Goal: Register for event/course

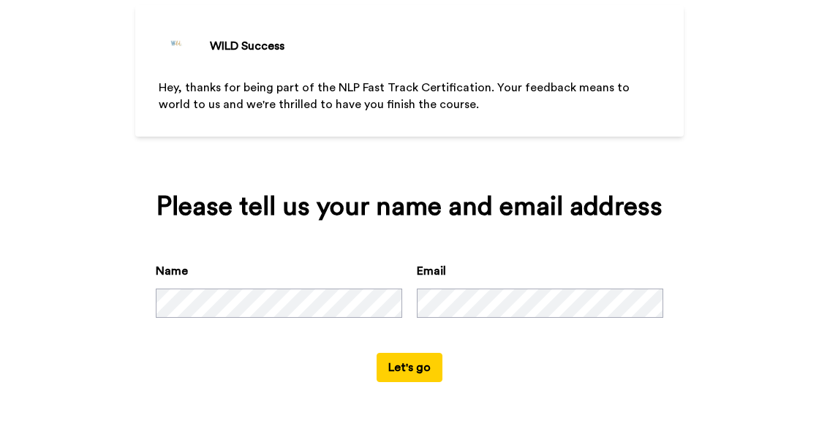
click at [402, 372] on button "Let's go" at bounding box center [409, 367] width 66 height 29
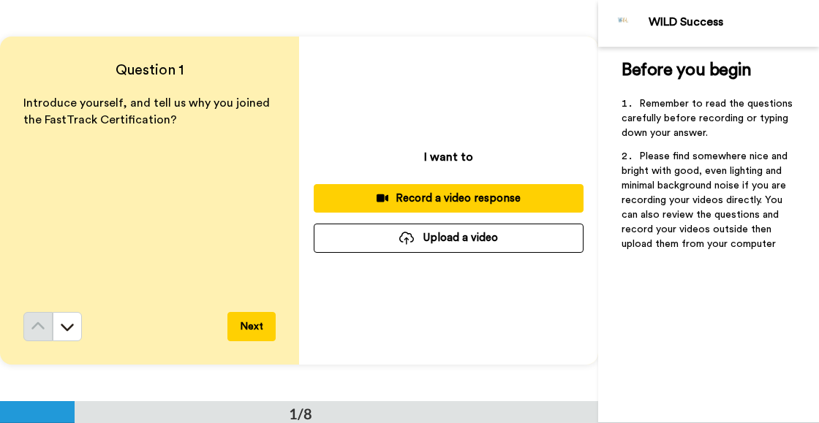
click at [96, 179] on div "Introduce yourself, and tell us why you joined the FastTrack Certification?" at bounding box center [149, 203] width 252 height 217
click at [75, 322] on button at bounding box center [67, 326] width 29 height 29
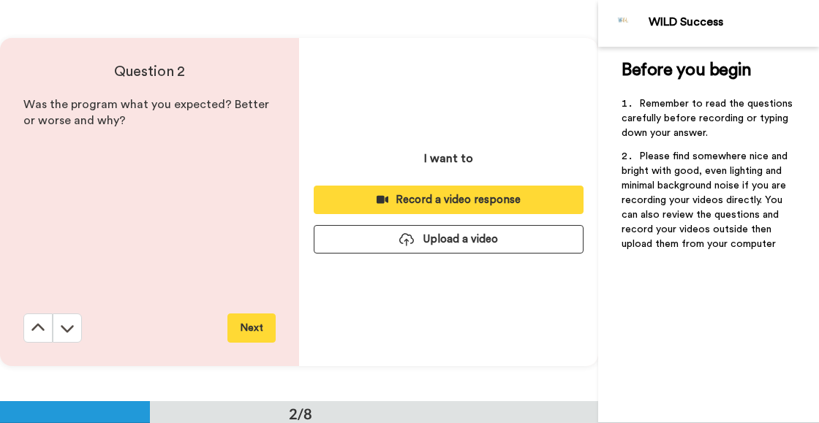
scroll to position [401, 0]
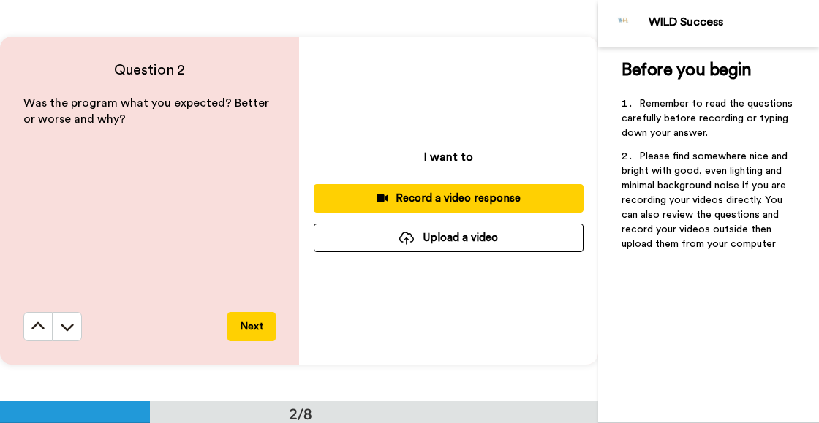
click at [75, 322] on button at bounding box center [67, 326] width 29 height 29
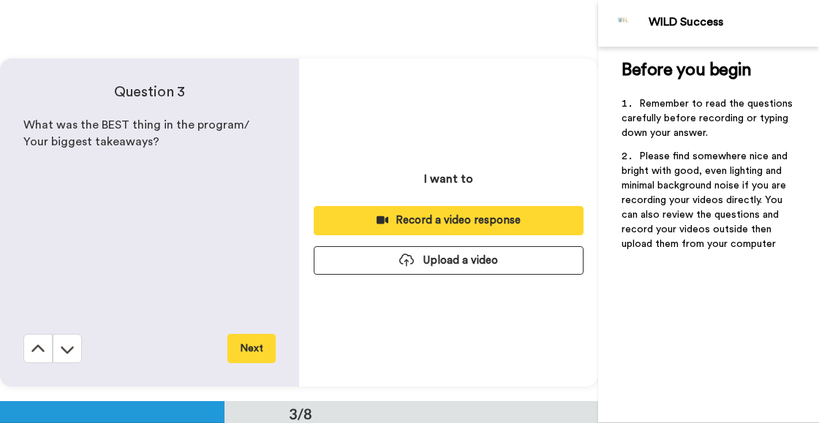
scroll to position [803, 0]
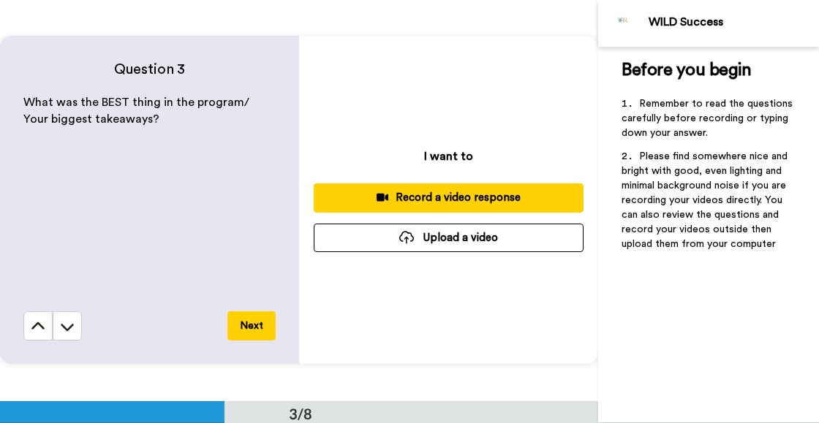
click at [75, 322] on button at bounding box center [67, 325] width 29 height 29
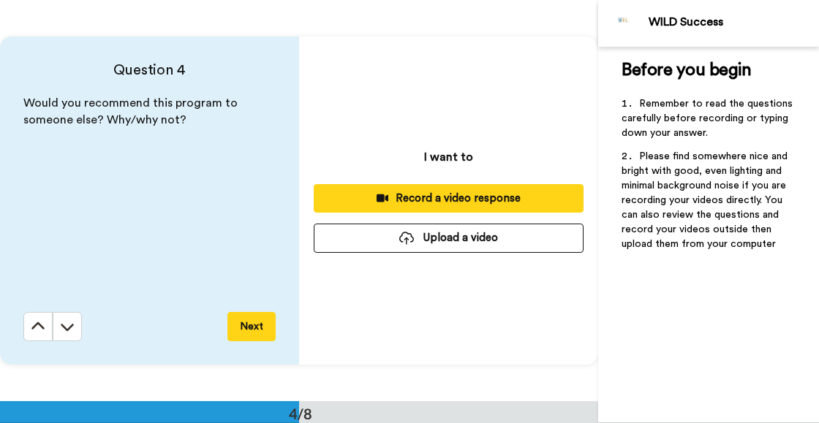
scroll to position [1204, 0]
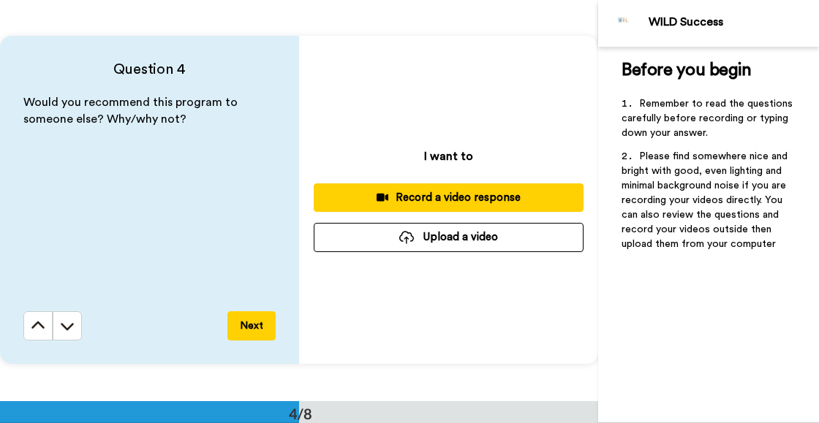
click at [75, 322] on button at bounding box center [67, 325] width 29 height 29
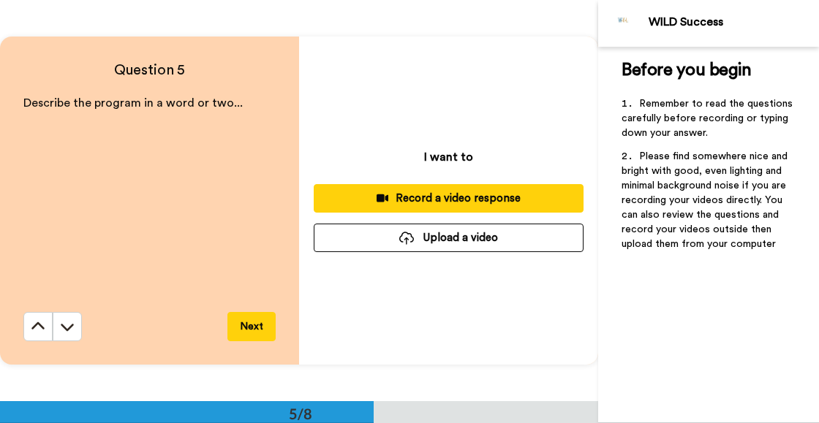
scroll to position [1604, 0]
click at [75, 322] on button at bounding box center [67, 326] width 29 height 29
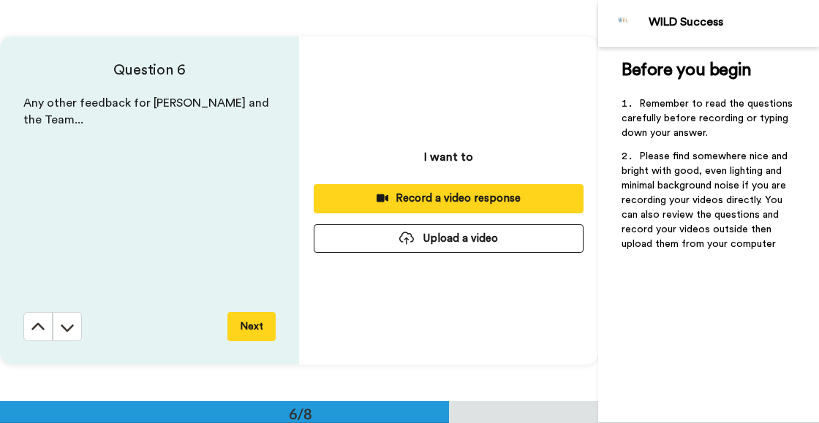
scroll to position [2006, 0]
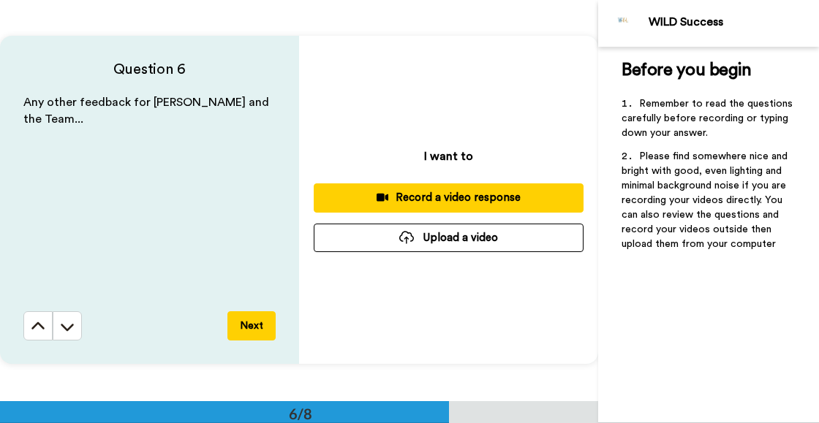
click at [75, 322] on button at bounding box center [67, 325] width 29 height 29
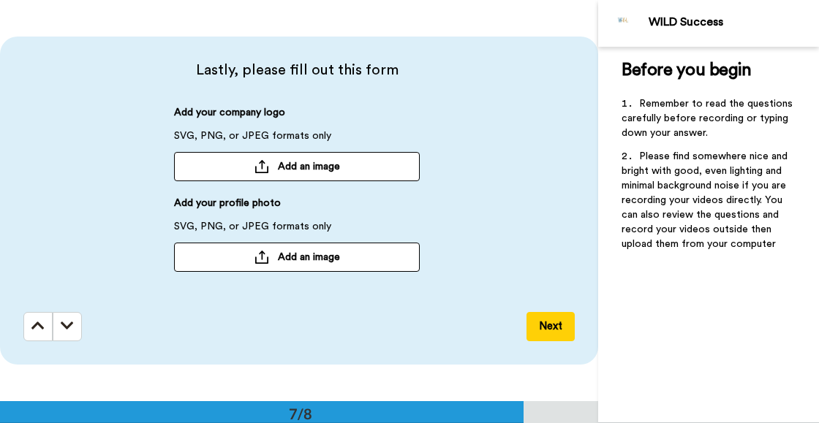
scroll to position [2407, 0]
click at [39, 323] on icon at bounding box center [37, 325] width 13 height 15
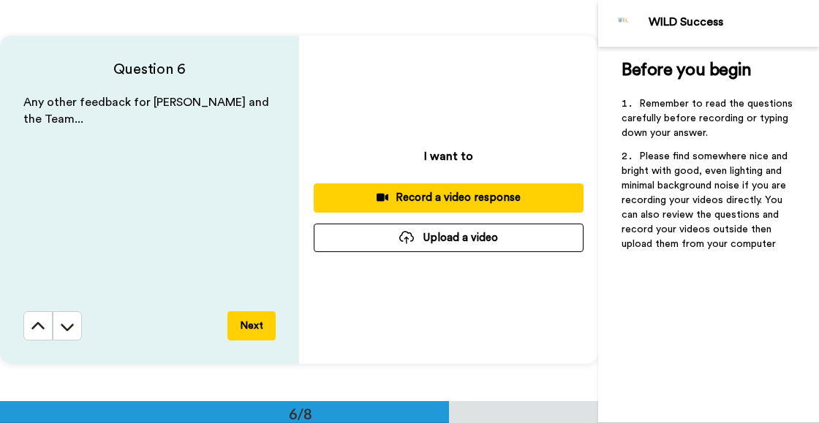
click at [39, 323] on icon at bounding box center [37, 325] width 13 height 7
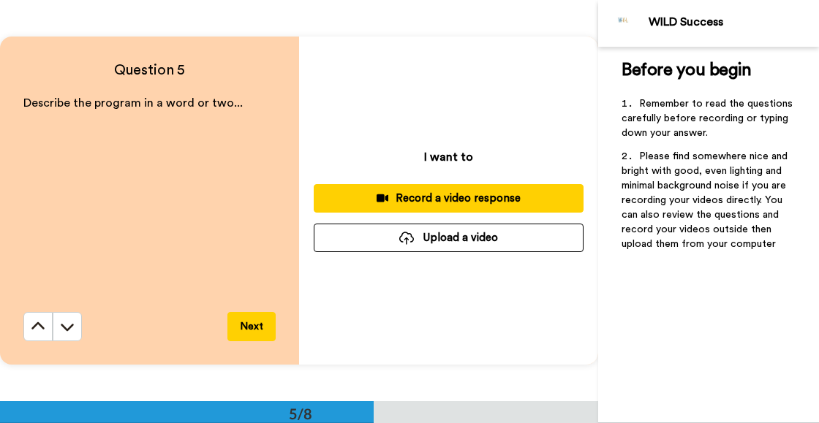
click at [39, 323] on icon at bounding box center [37, 325] width 13 height 7
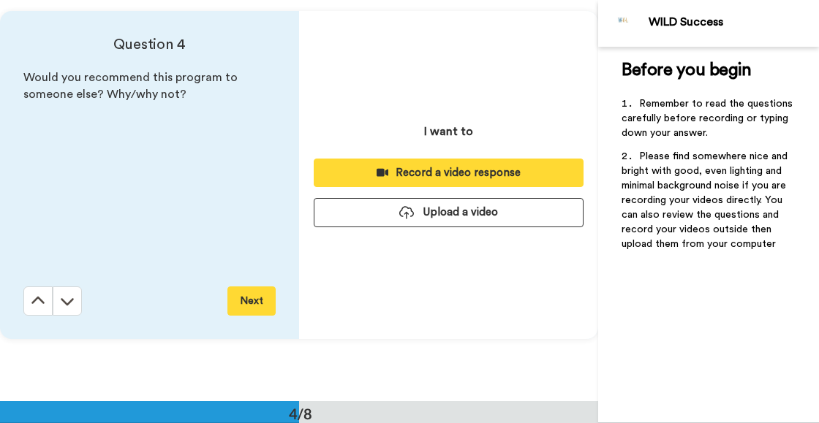
scroll to position [1204, 0]
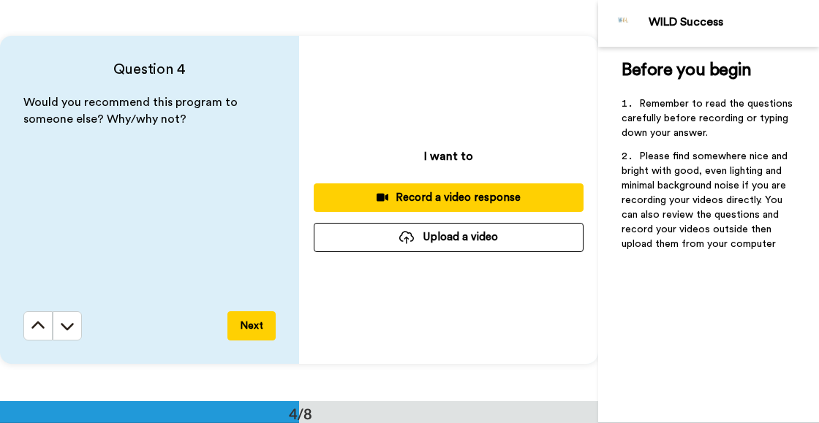
click at [39, 323] on icon at bounding box center [37, 325] width 13 height 7
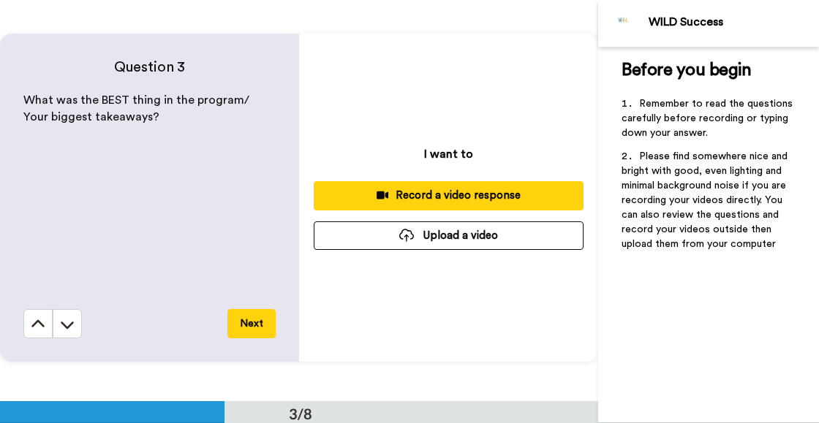
scroll to position [803, 0]
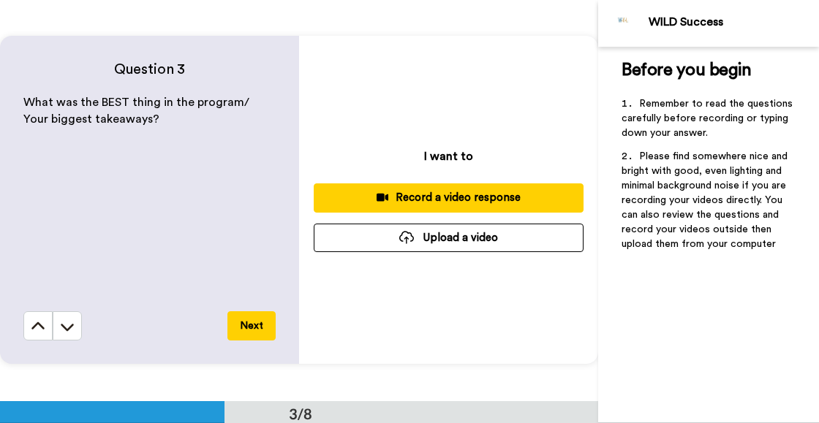
click at [39, 323] on icon at bounding box center [37, 325] width 13 height 7
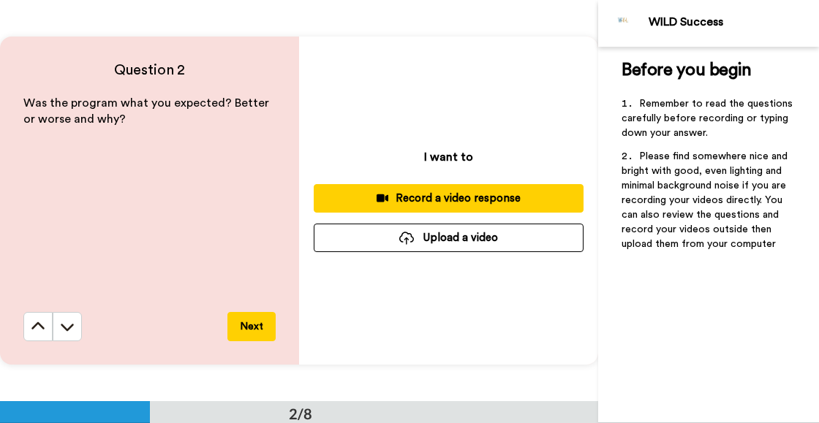
click at [39, 323] on icon at bounding box center [37, 325] width 13 height 7
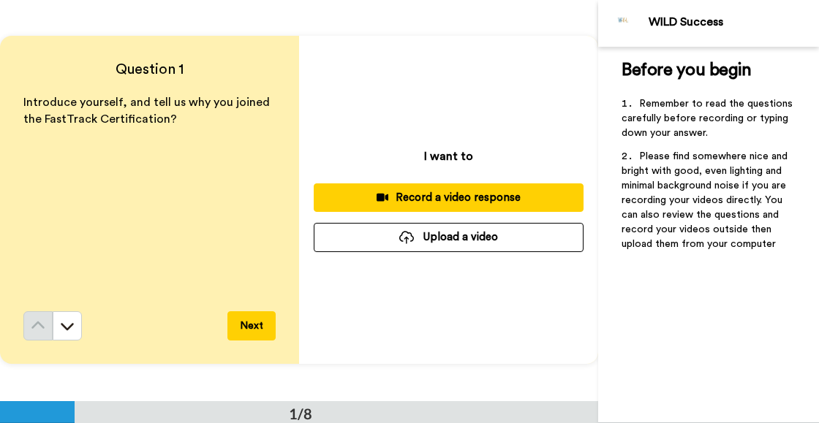
scroll to position [0, 0]
